Goal: Book appointment/travel/reservation

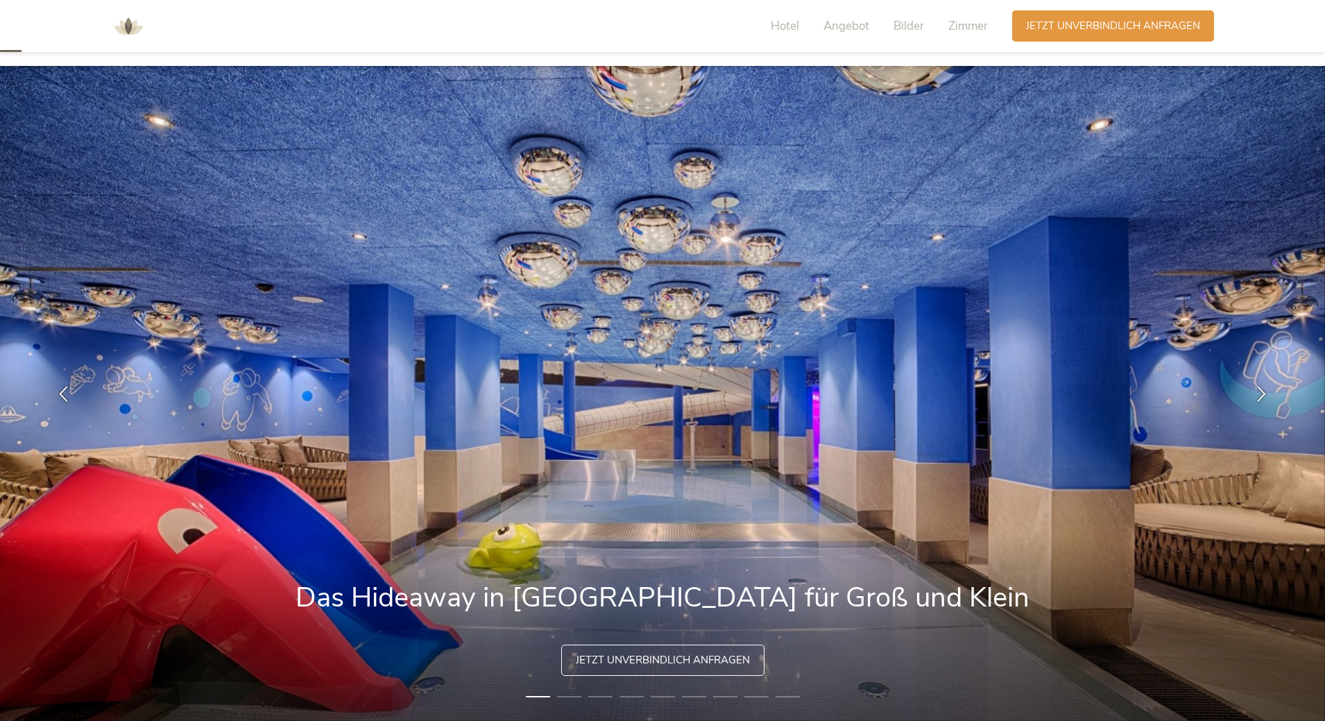
scroll to position [69, 0]
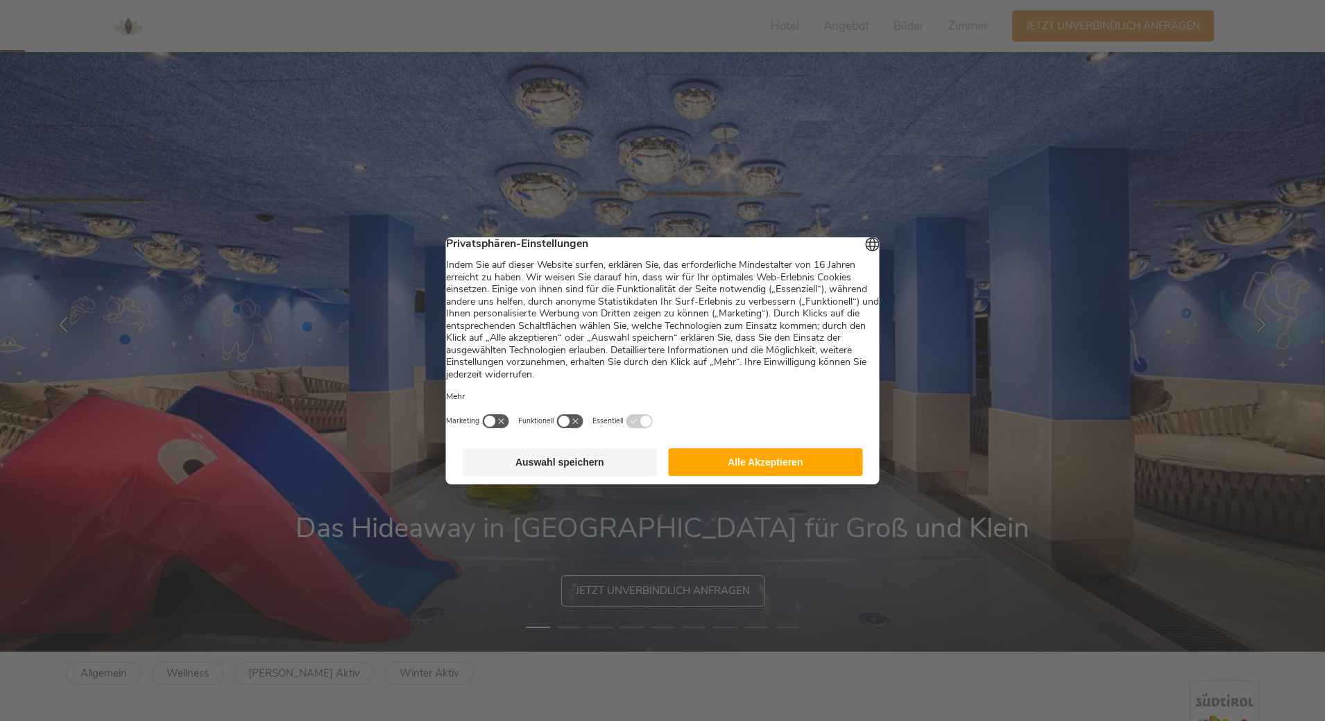
click at [747, 472] on button "Alle Akzeptieren" at bounding box center [765, 462] width 195 height 28
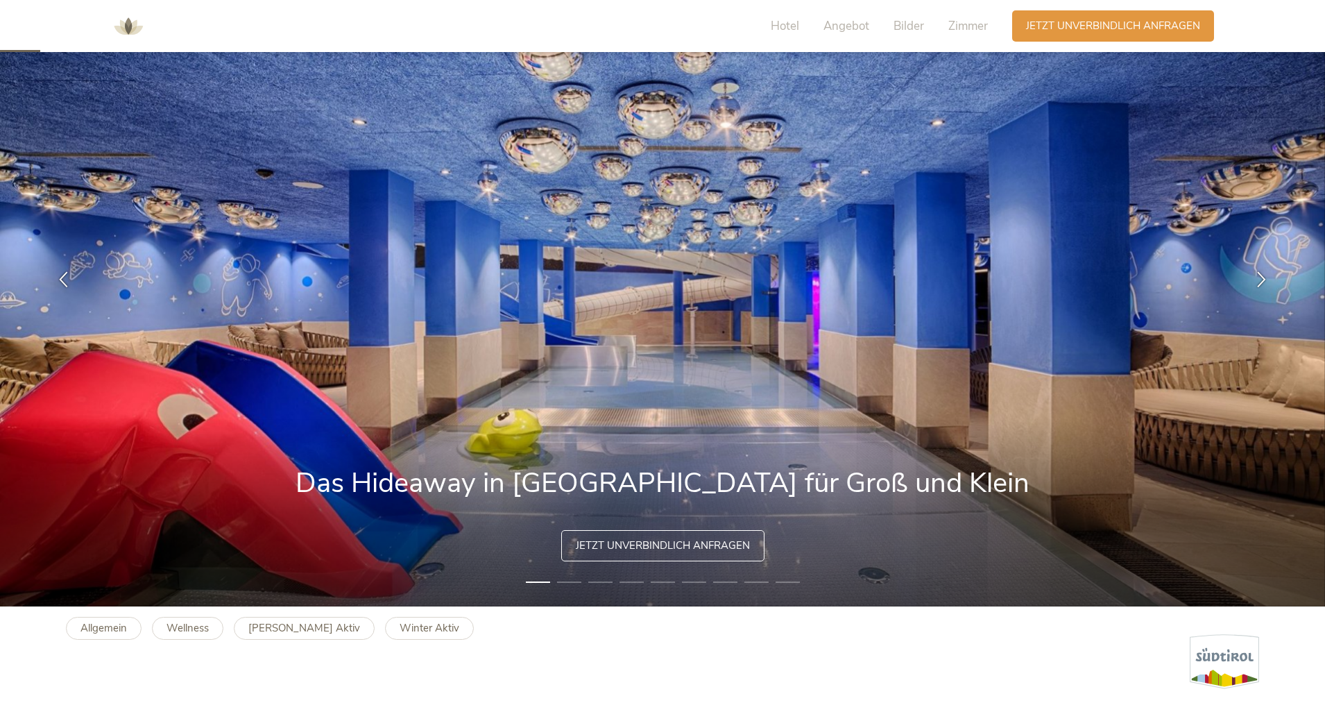
scroll to position [139, 0]
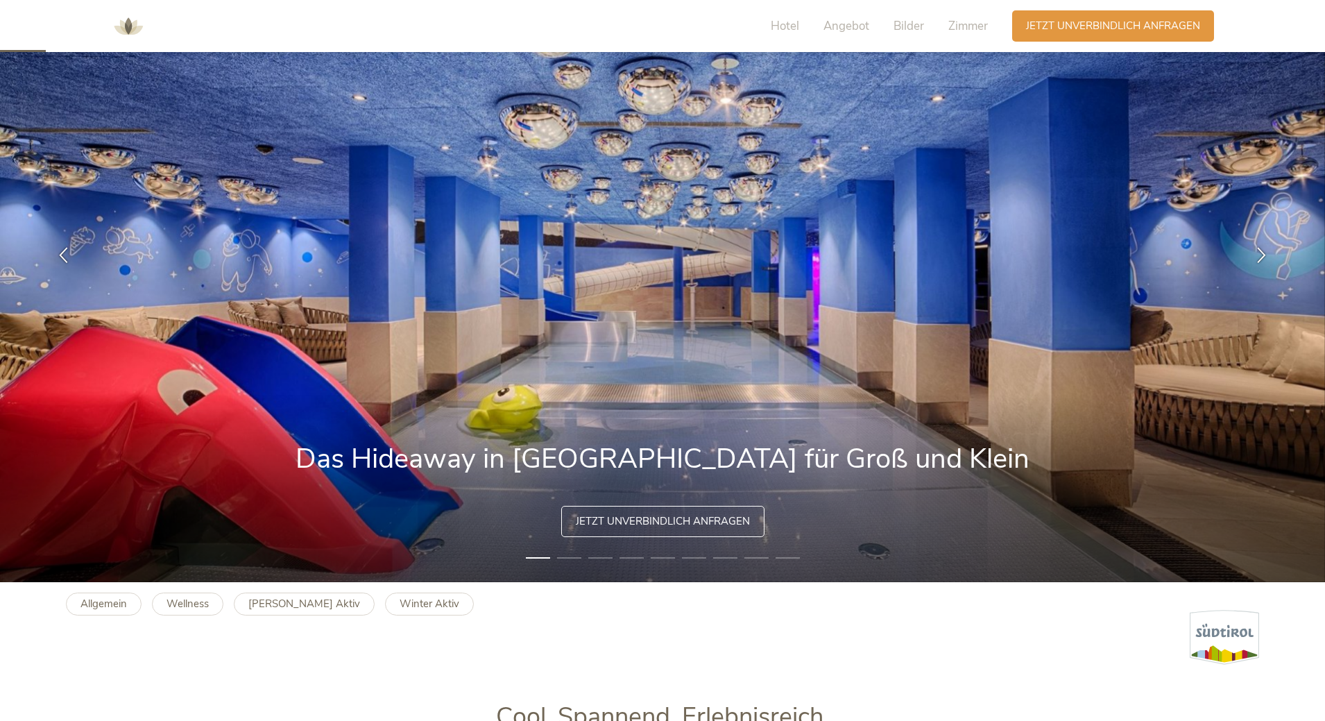
click at [575, 559] on li "2" at bounding box center [569, 558] width 24 height 14
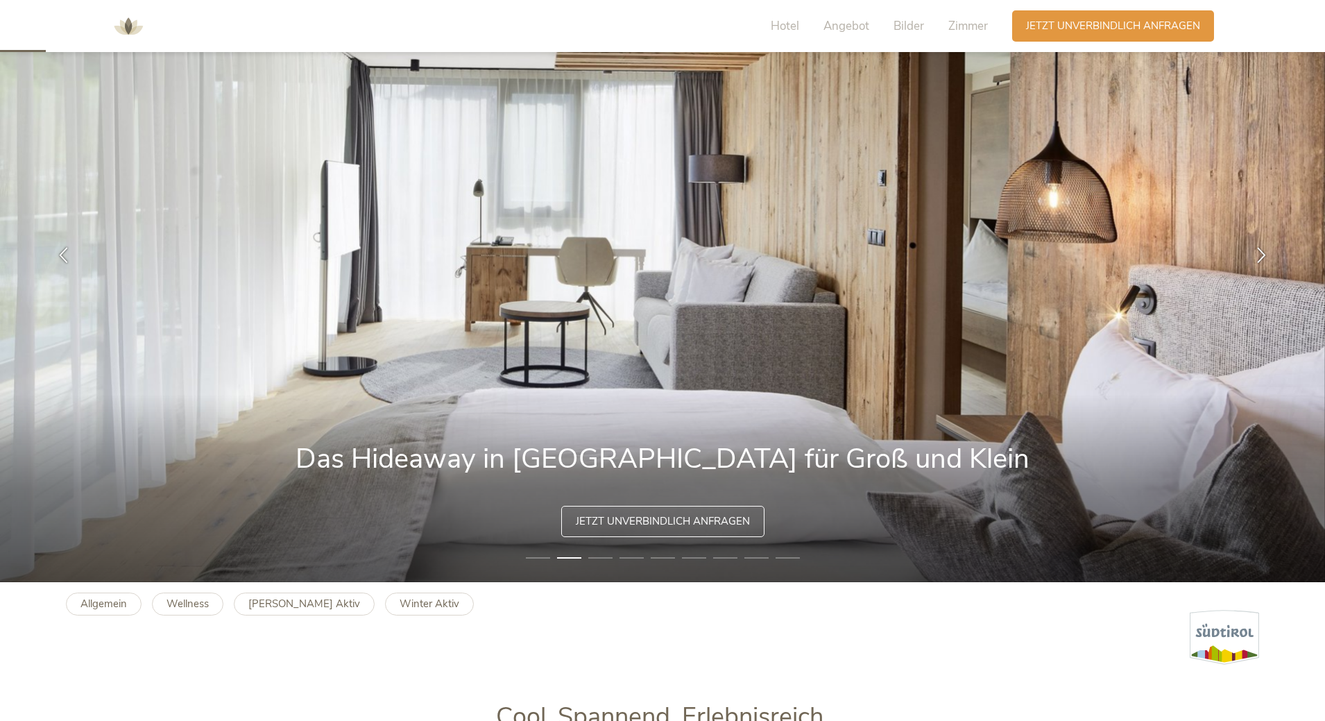
click at [590, 563] on li "3" at bounding box center [600, 558] width 24 height 14
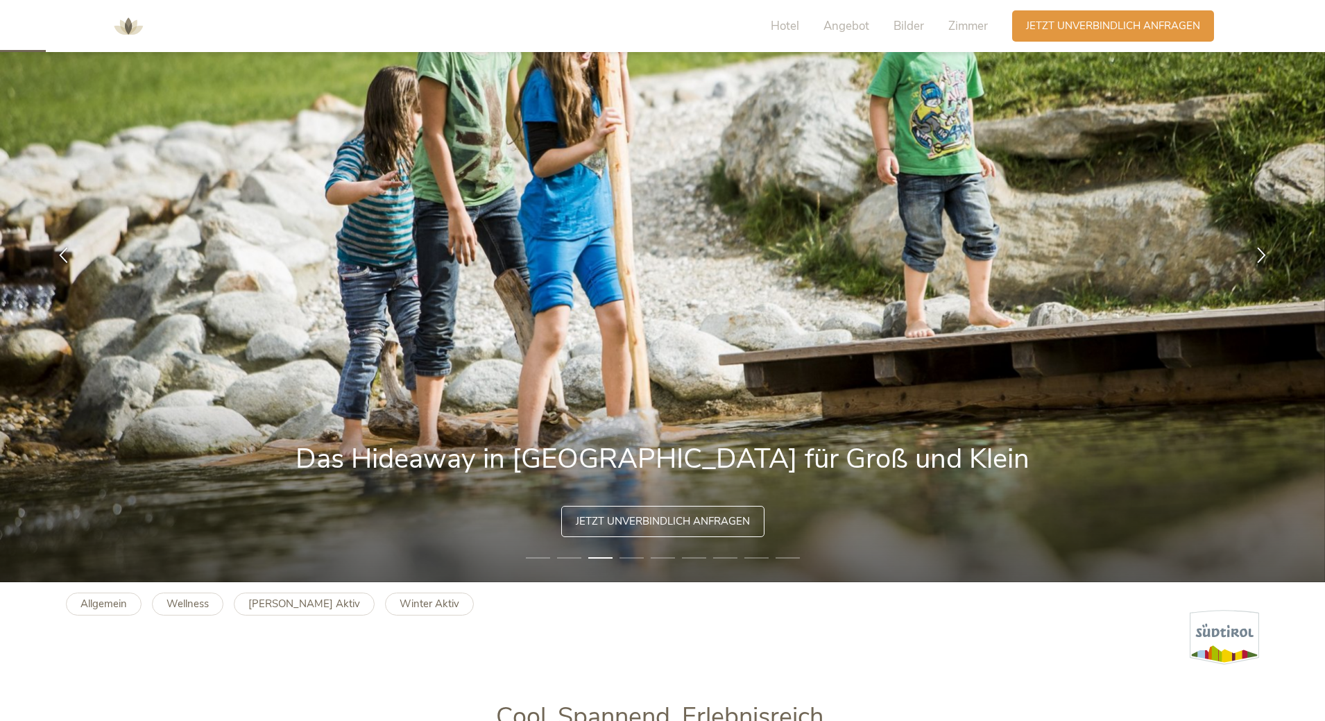
click at [631, 563] on li "4" at bounding box center [632, 558] width 24 height 14
click at [639, 557] on li "4" at bounding box center [632, 558] width 24 height 14
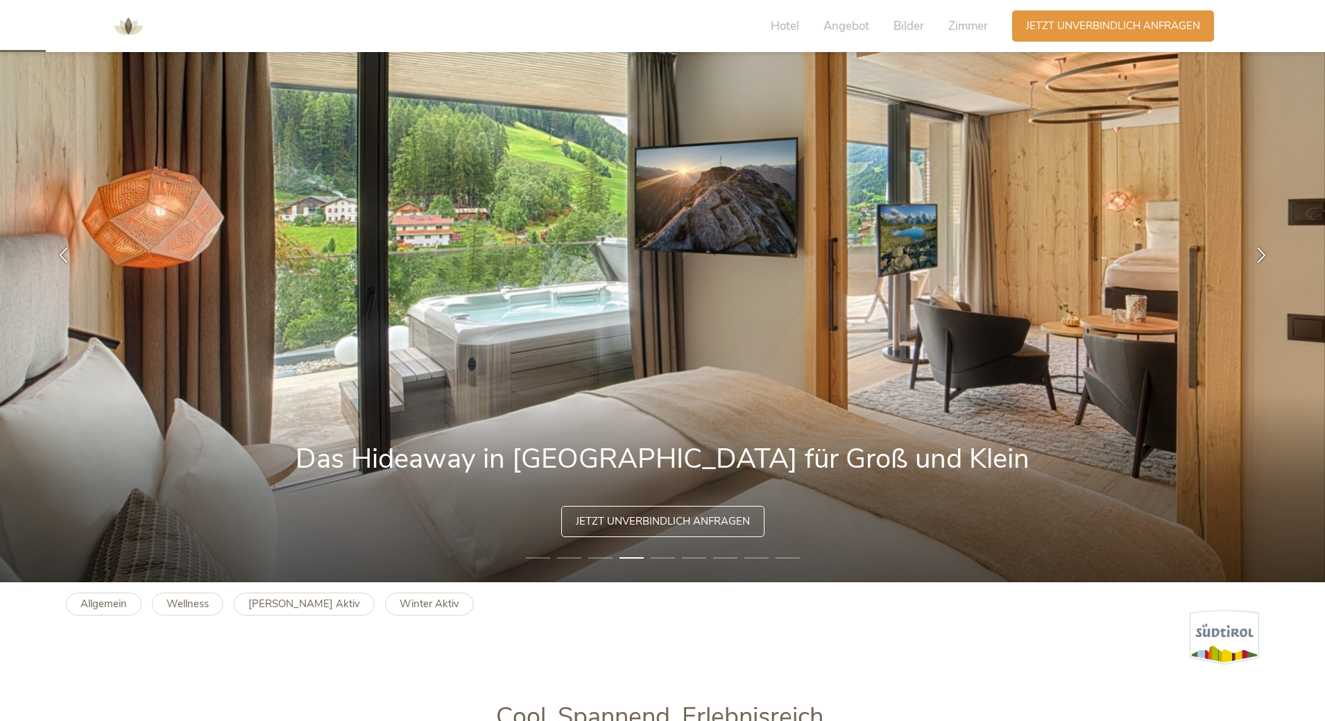
click at [658, 556] on li "5" at bounding box center [663, 558] width 24 height 14
click at [663, 557] on li "5" at bounding box center [663, 558] width 24 height 14
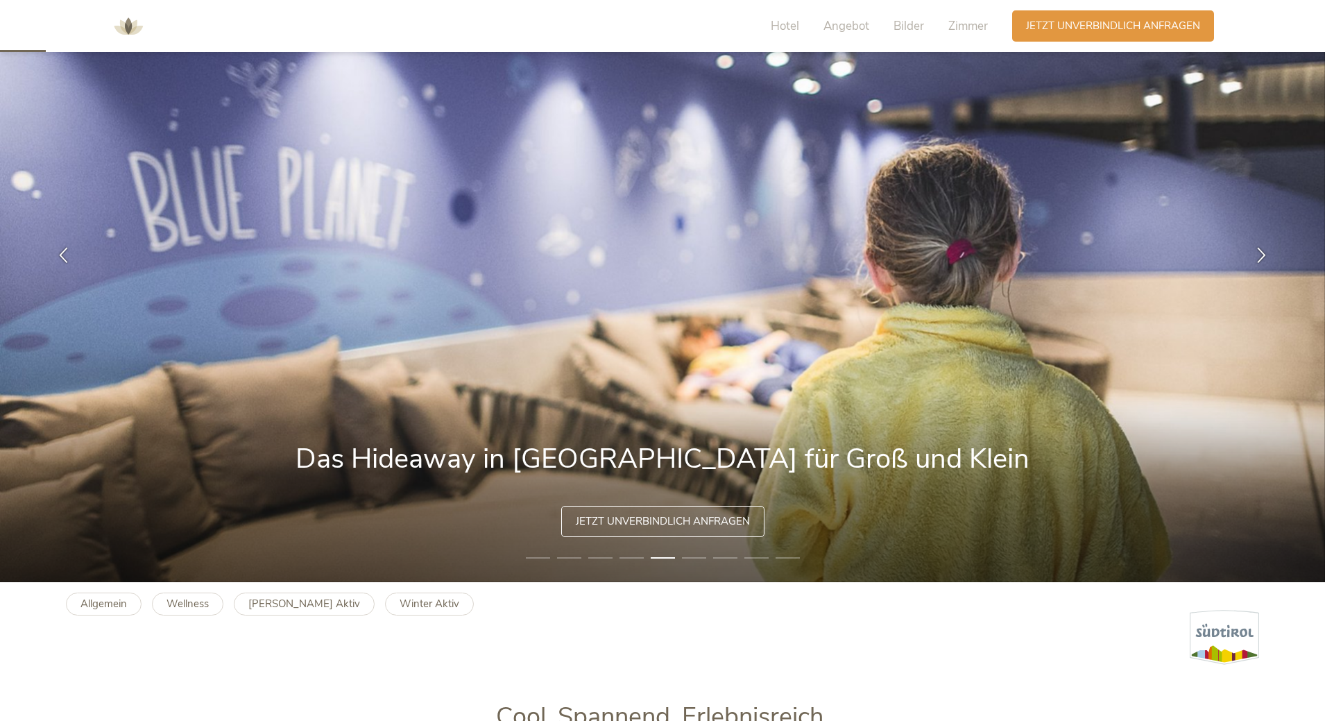
click at [689, 558] on li "6" at bounding box center [694, 558] width 24 height 14
click at [692, 552] on li "6" at bounding box center [694, 558] width 24 height 14
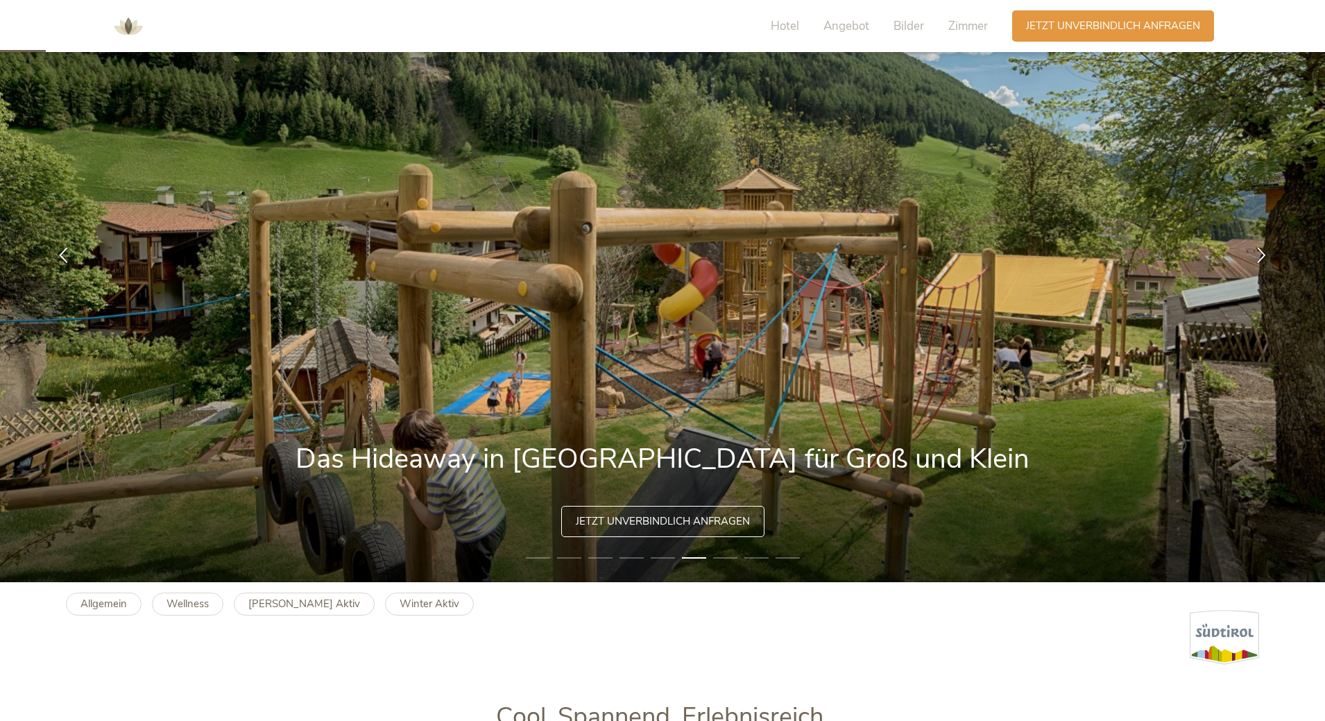
click at [1210, 275] on img at bounding box center [662, 254] width 1325 height 655
click at [1267, 250] on icon at bounding box center [1262, 254] width 16 height 16
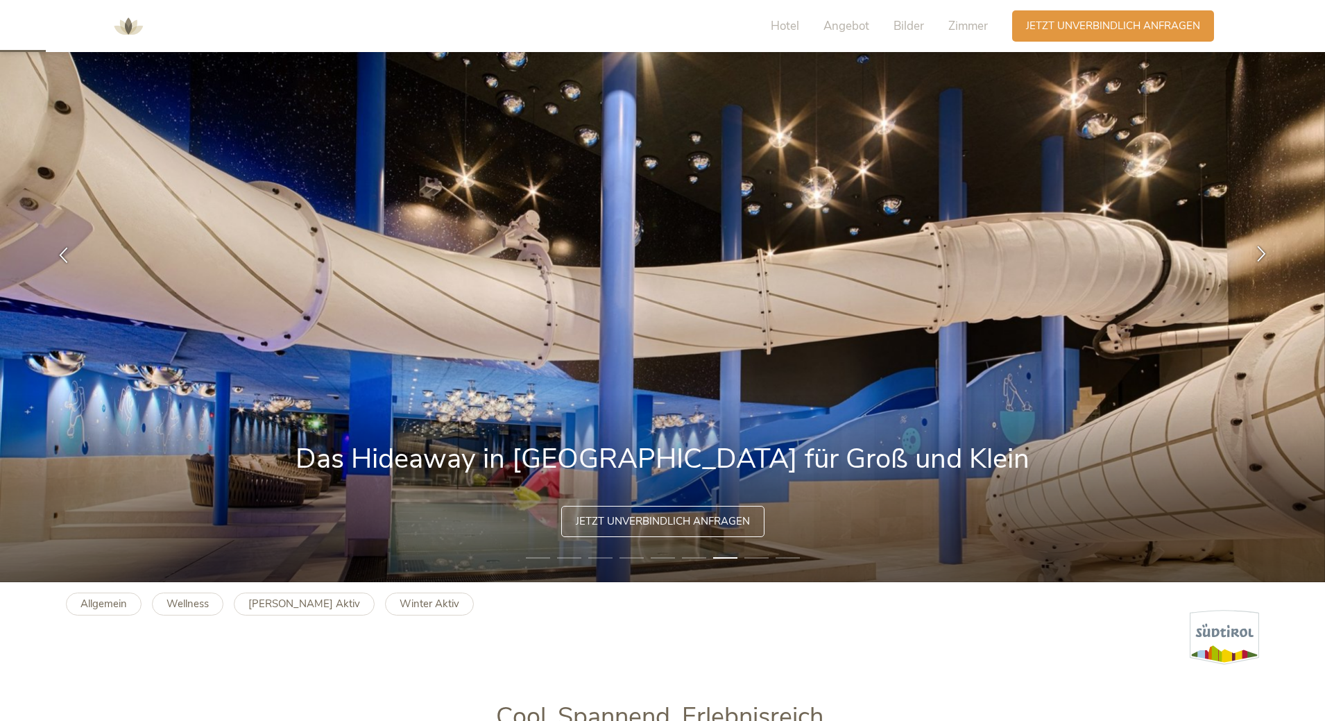
click at [1267, 250] on icon at bounding box center [1262, 254] width 16 height 16
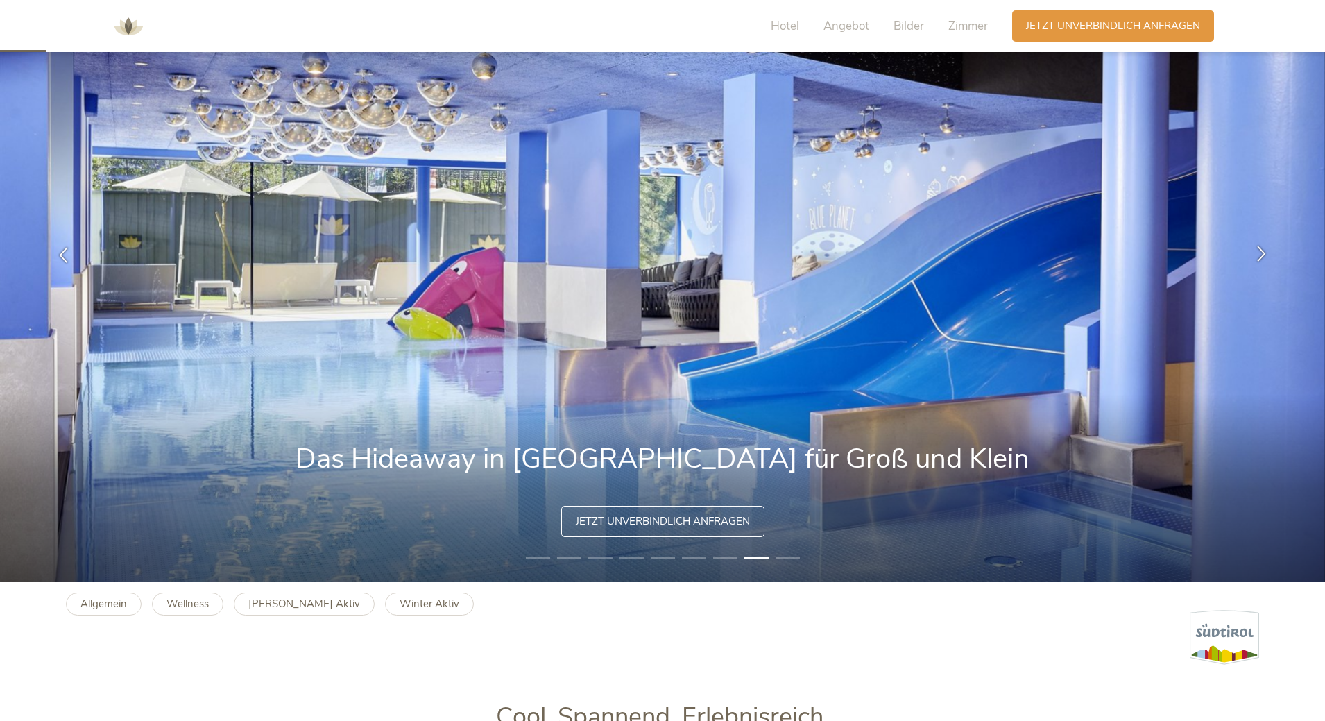
click at [1267, 250] on icon at bounding box center [1262, 254] width 16 height 16
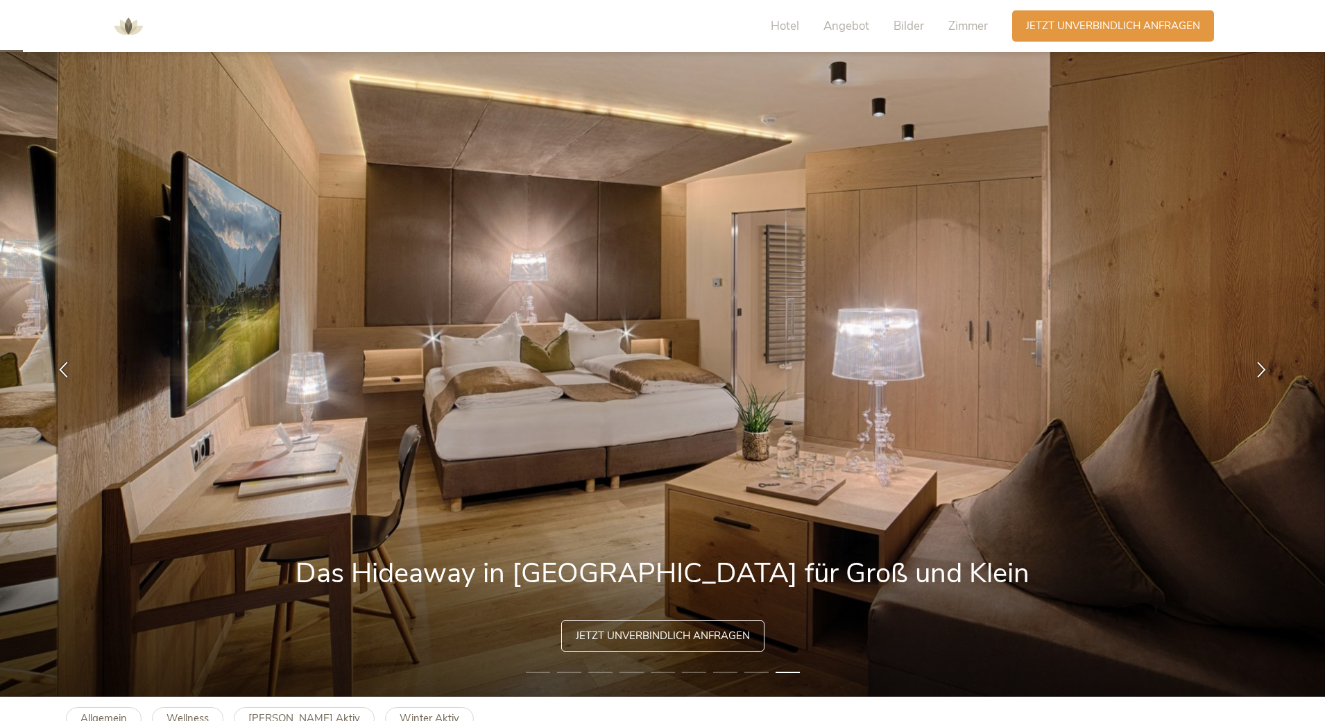
scroll to position [0, 0]
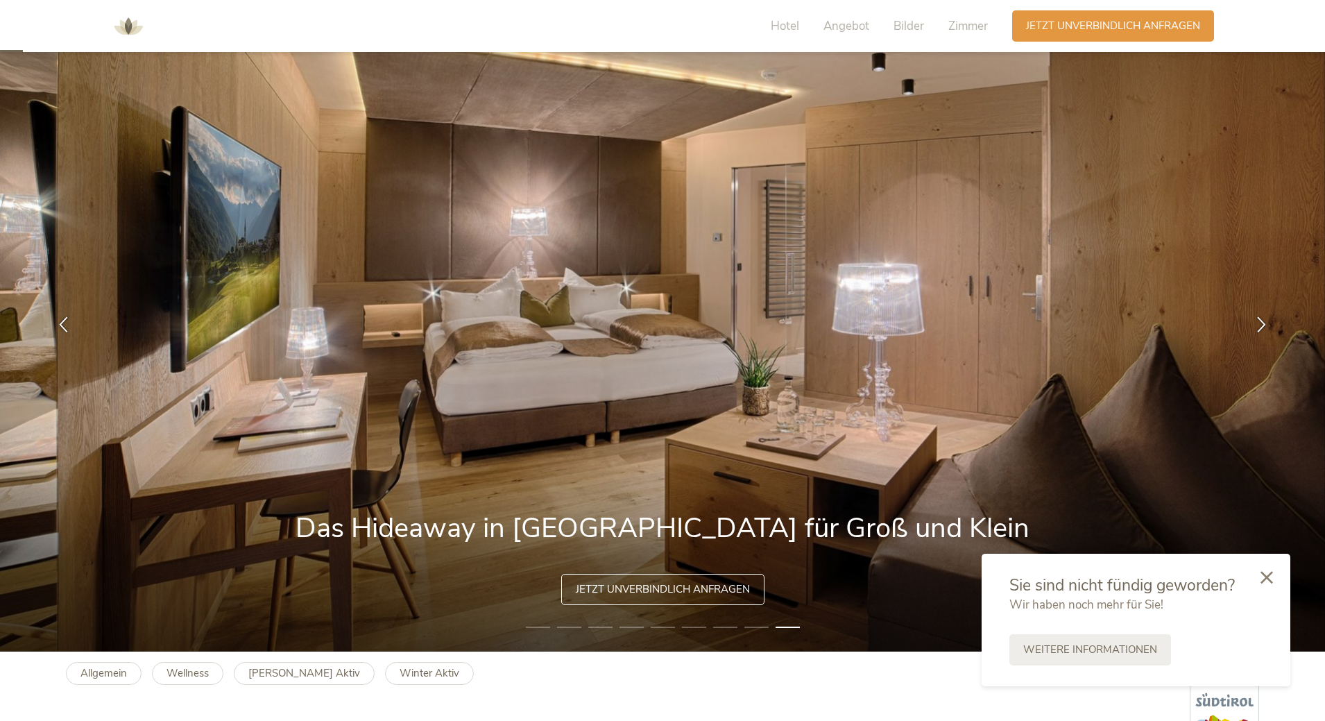
click at [737, 590] on span "Jetzt unverbindlich anfragen" at bounding box center [663, 589] width 174 height 15
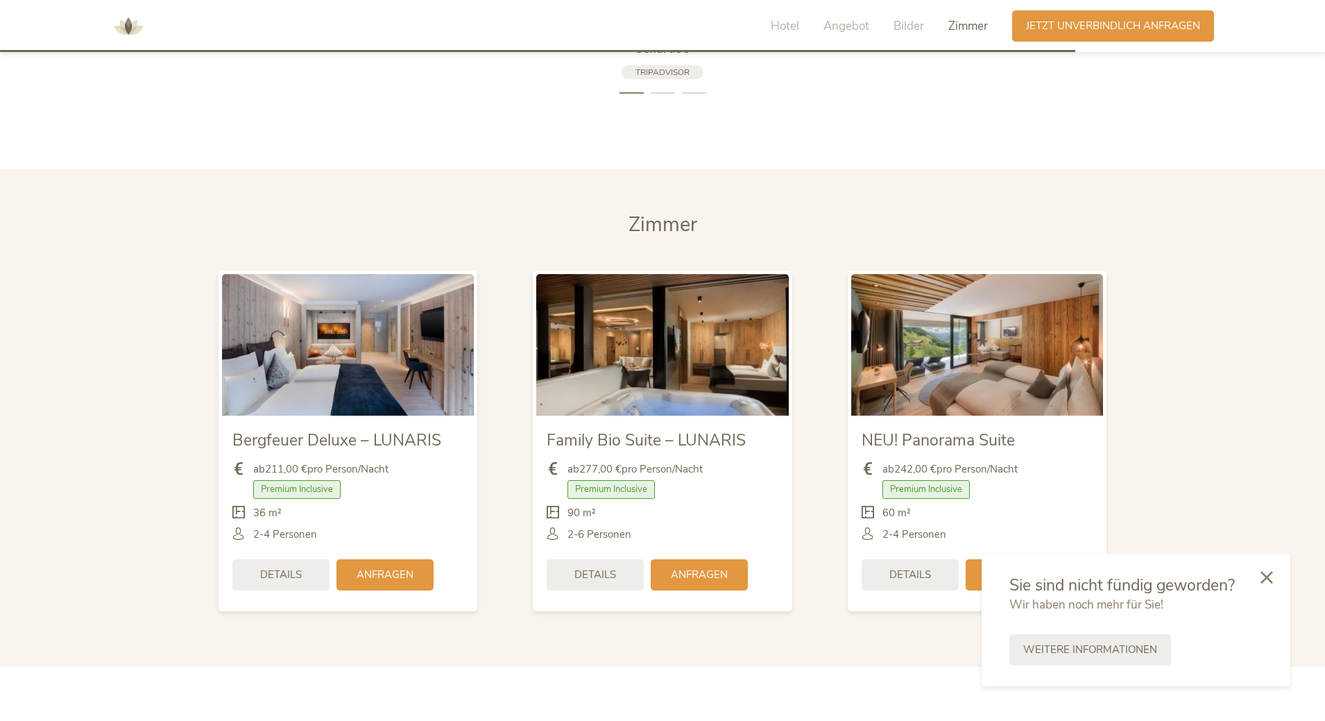
scroll to position [3281, 0]
